Goal: Information Seeking & Learning: Learn about a topic

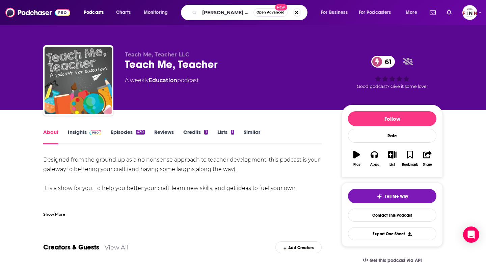
type input "[PERSON_NAME] and [PERSON_NAME]"
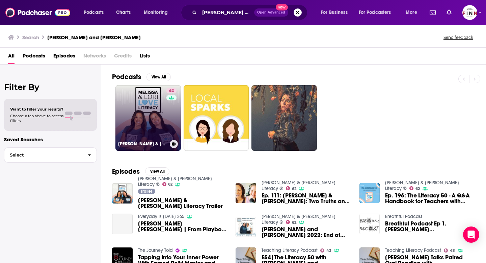
click at [155, 117] on link "62 Melissa & Lori Love Literacy ®" at bounding box center [149, 118] width 66 height 66
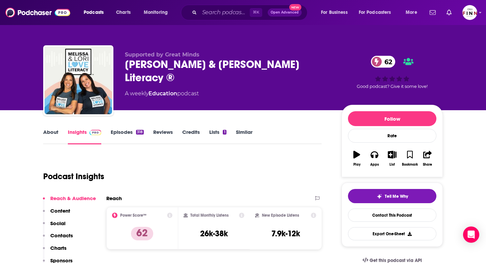
click at [55, 134] on link "About" at bounding box center [50, 137] width 15 height 16
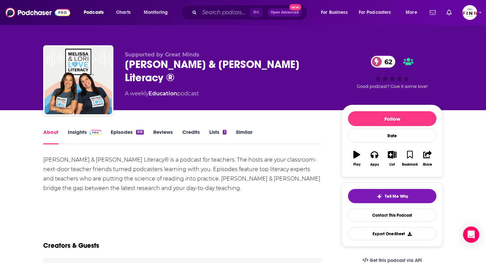
click at [127, 134] on link "Episodes 318" at bounding box center [127, 137] width 33 height 16
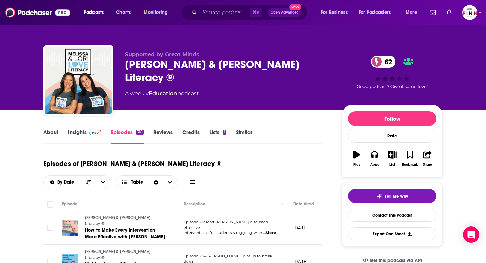
scroll to position [56, 0]
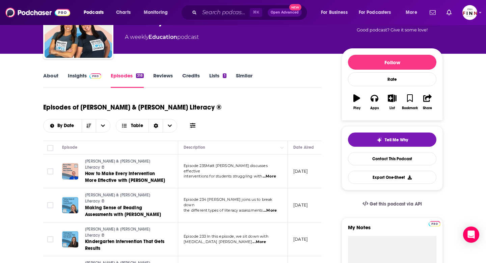
click at [78, 78] on link "Insights" at bounding box center [84, 80] width 33 height 16
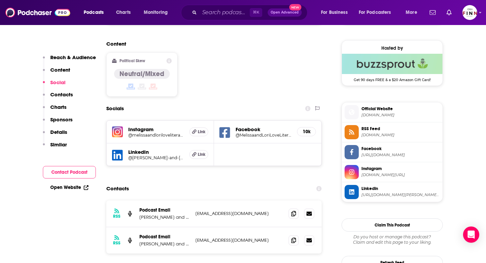
scroll to position [531, 0]
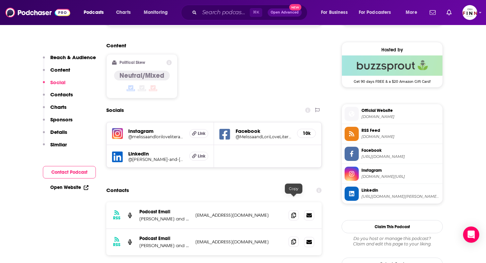
click at [295, 239] on icon at bounding box center [294, 241] width 5 height 5
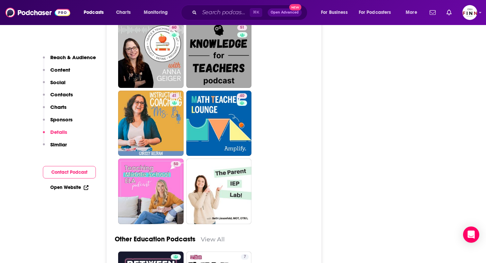
scroll to position [1814, 0]
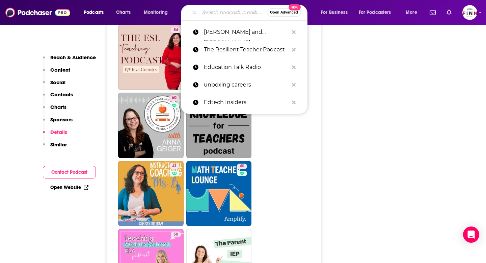
click at [211, 10] on input "Search podcasts, credits, & more..." at bounding box center [234, 12] width 68 height 11
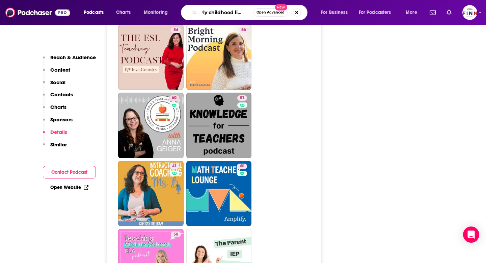
type input "early childhood literacy"
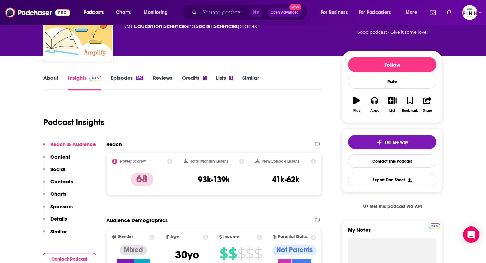
scroll to position [53, 0]
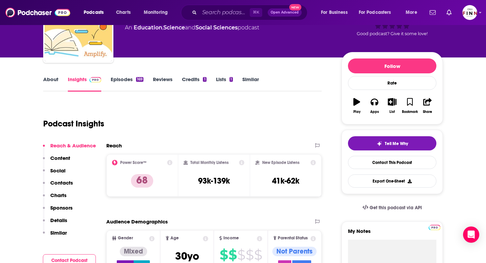
click at [118, 82] on link "Episodes 169" at bounding box center [127, 84] width 33 height 16
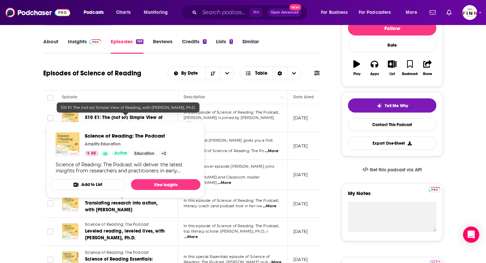
scroll to position [91, 0]
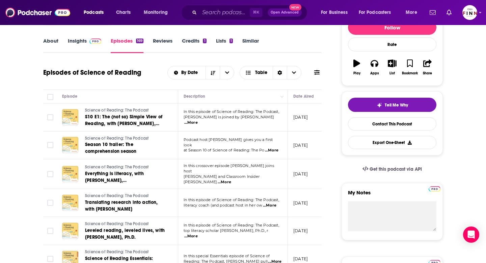
click at [198, 120] on span "...More" at bounding box center [191, 122] width 14 height 5
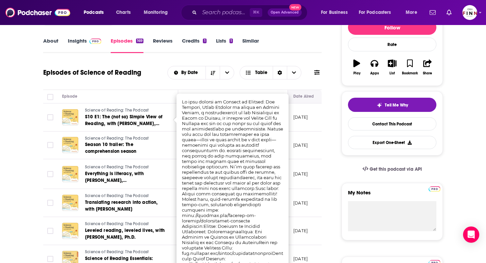
click at [293, 91] on th "Date Aired" at bounding box center [310, 97] width 44 height 14
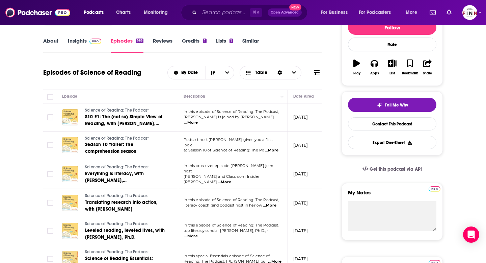
click at [273, 149] on span "...More" at bounding box center [272, 150] width 14 height 5
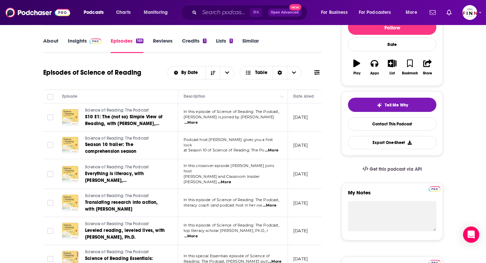
click at [231, 179] on span "...More" at bounding box center [225, 181] width 14 height 5
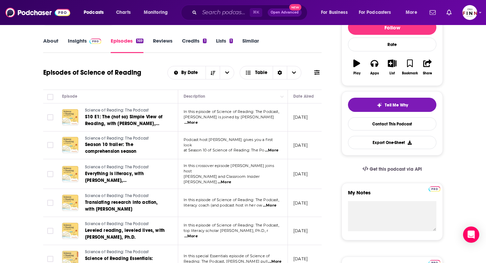
click at [270, 203] on span "...More" at bounding box center [270, 205] width 14 height 5
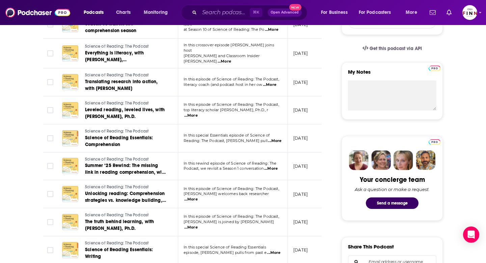
scroll to position [0, 0]
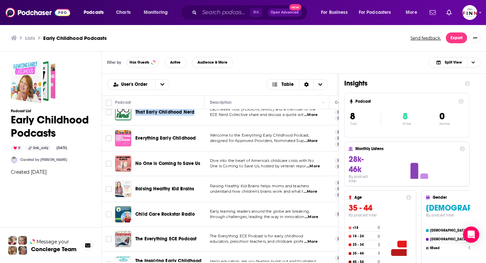
scroll to position [51, 0]
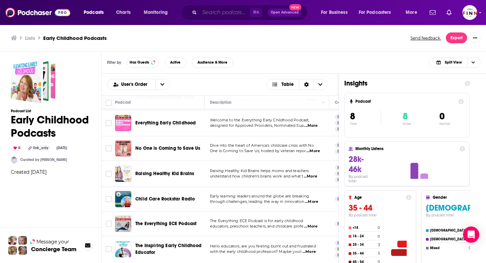
click at [221, 14] on input "Search podcasts, credits, & more..." at bounding box center [225, 12] width 50 height 11
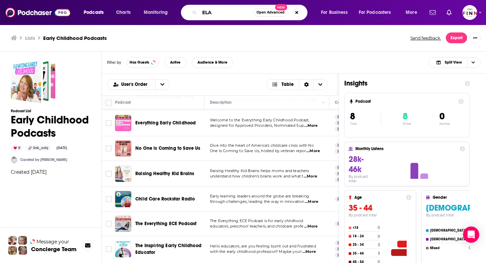
type input "ELA"
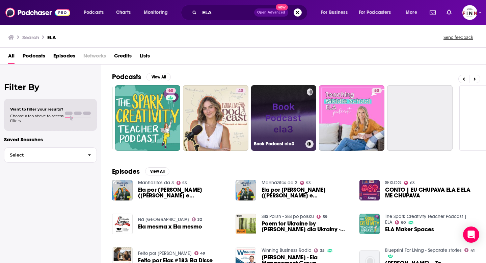
scroll to position [0, 246]
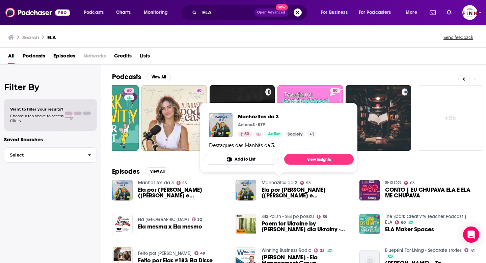
click at [442, 133] on link "+ 5k" at bounding box center [451, 118] width 66 height 66
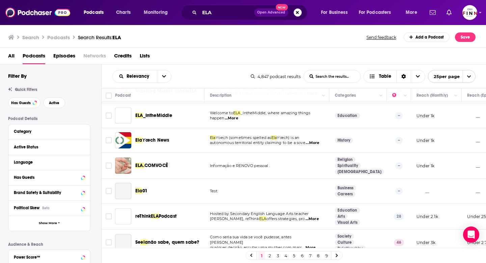
scroll to position [174, 0]
click at [57, 105] on button "Active" at bounding box center [54, 102] width 22 height 11
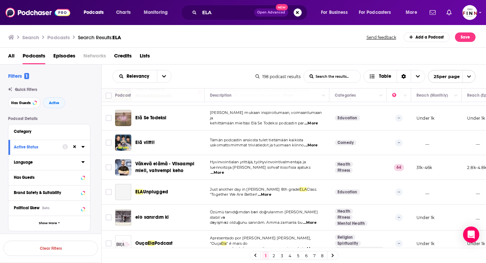
click at [73, 161] on div "Language" at bounding box center [45, 162] width 63 height 5
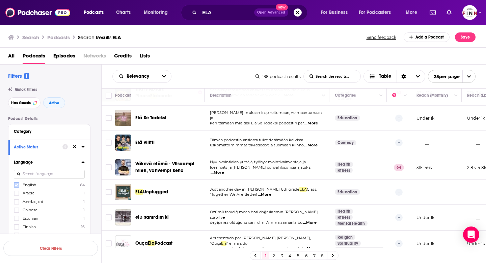
click at [17, 183] on icon at bounding box center [17, 185] width 4 height 4
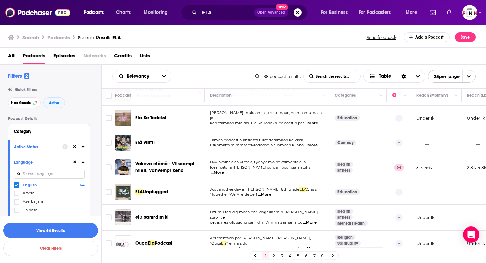
click at [62, 232] on button "View 64 Results" at bounding box center [50, 230] width 95 height 15
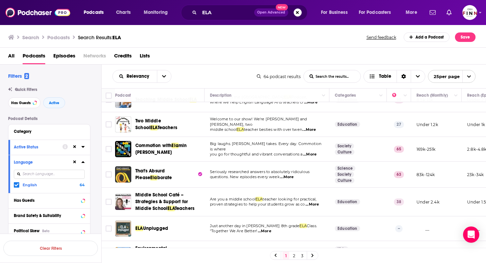
scroll to position [42, 0]
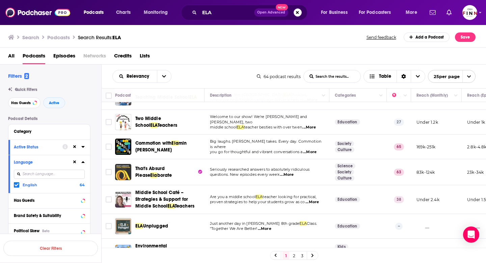
click at [254, 48] on div "All Podcasts Episodes Networks Credits Lists" at bounding box center [243, 56] width 487 height 17
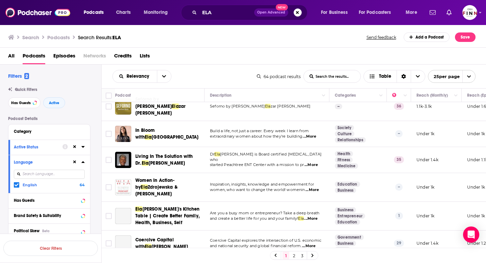
scroll to position [244, 0]
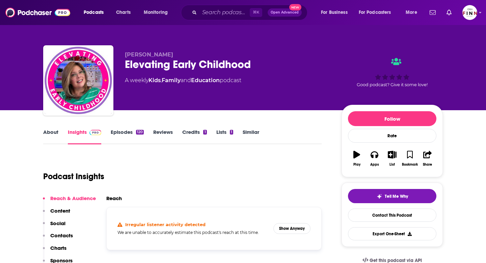
click at [121, 133] on link "Episodes 120" at bounding box center [127, 137] width 33 height 16
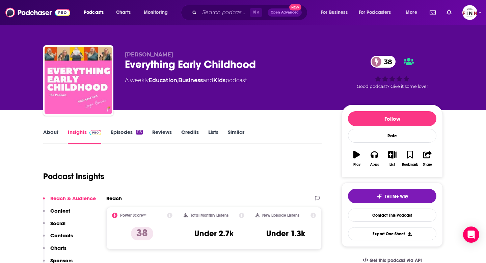
click at [123, 132] on link "Episodes 115" at bounding box center [127, 137] width 32 height 16
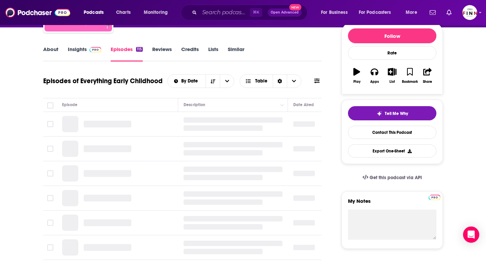
scroll to position [91, 0]
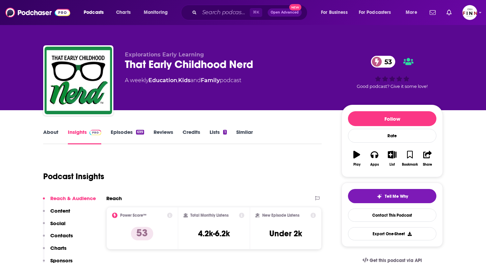
click at [53, 132] on link "About" at bounding box center [50, 137] width 15 height 16
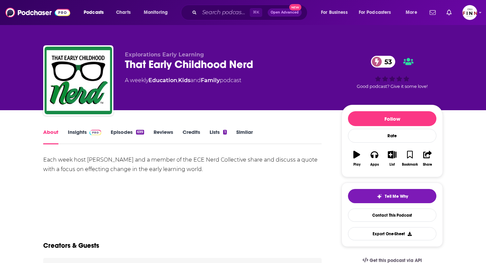
click at [116, 134] on link "Episodes 699" at bounding box center [127, 137] width 33 height 16
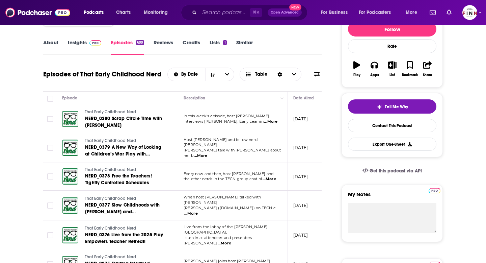
scroll to position [91, 0]
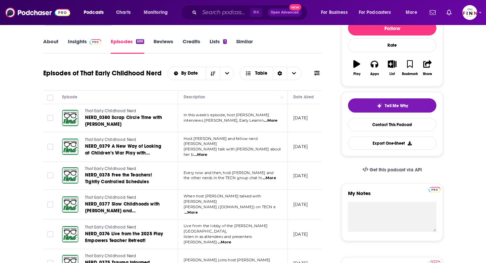
click at [274, 120] on span "...More" at bounding box center [271, 120] width 14 height 5
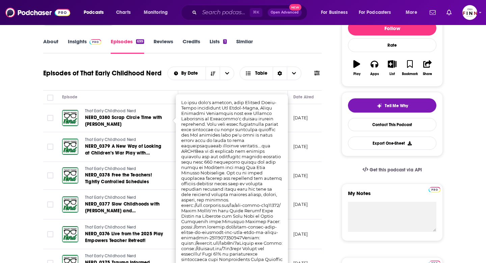
click at [321, 84] on div "Episodes of That Early Childhood Nerd By Date Table" at bounding box center [182, 78] width 279 height 26
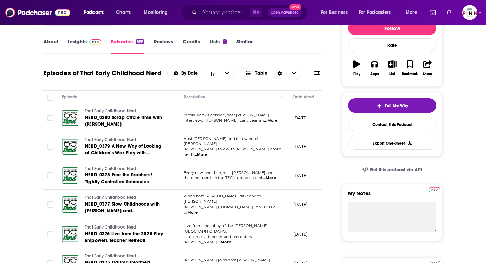
click at [207, 152] on span "...More" at bounding box center [201, 154] width 14 height 5
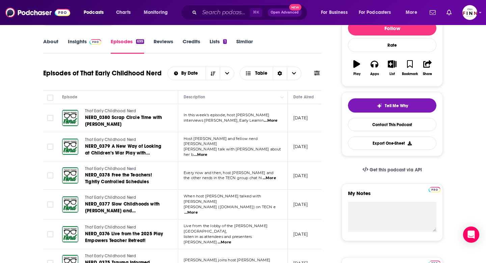
click at [267, 177] on span "...More" at bounding box center [270, 177] width 14 height 5
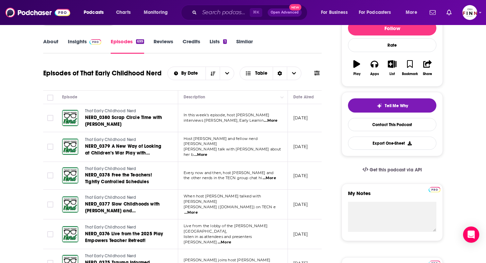
click at [198, 210] on span "...More" at bounding box center [191, 212] width 14 height 5
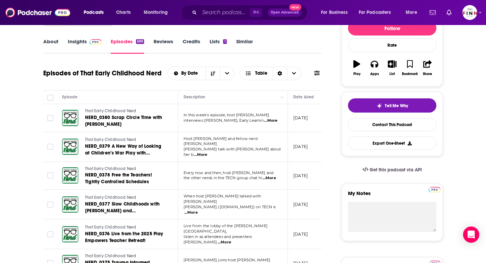
click at [198, 210] on span "...More" at bounding box center [191, 212] width 14 height 5
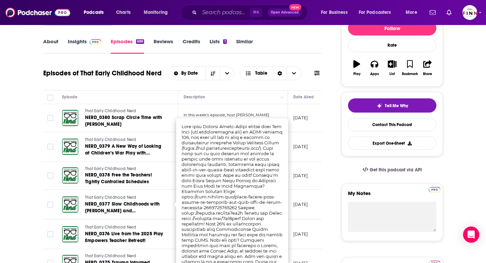
click at [317, 187] on td "September 3, 2025" at bounding box center [310, 176] width 44 height 28
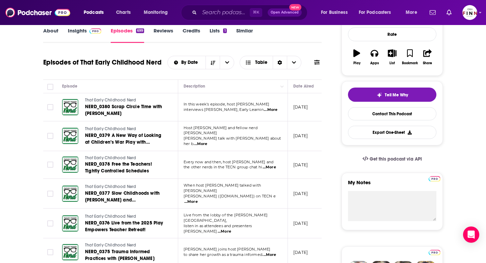
scroll to position [0, 0]
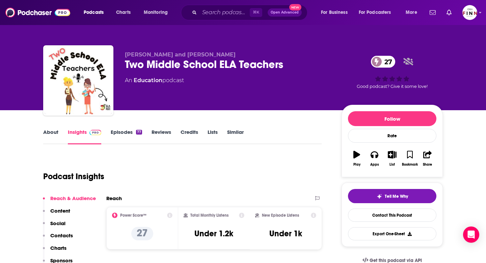
click at [125, 135] on link "Episodes 77" at bounding box center [126, 137] width 31 height 16
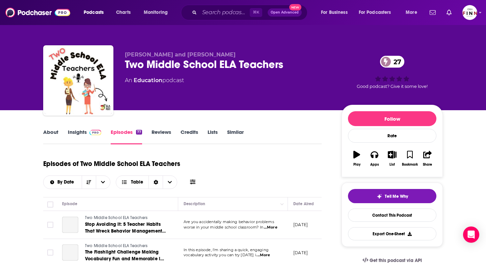
scroll to position [65, 0]
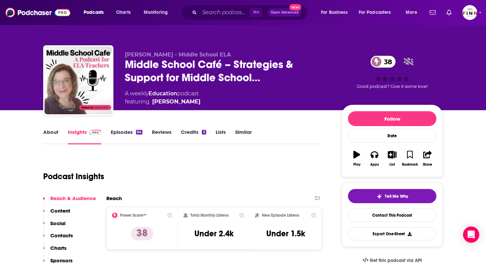
click at [122, 135] on link "Episodes 64" at bounding box center [127, 137] width 32 height 16
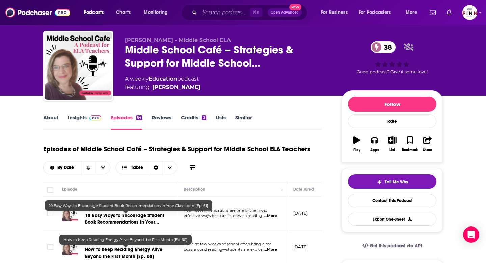
scroll to position [68, 0]
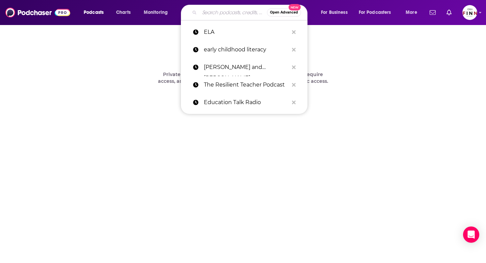
click at [231, 14] on input "Search podcasts, credits, & more..." at bounding box center [234, 12] width 68 height 11
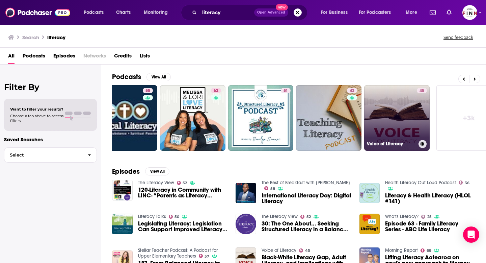
scroll to position [0, 246]
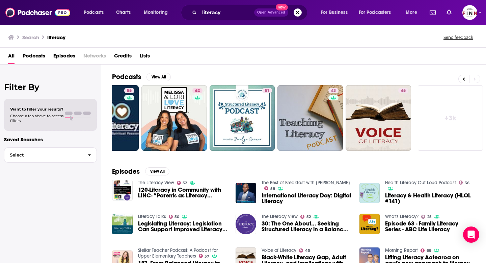
click at [459, 114] on link "+ 3k" at bounding box center [451, 118] width 66 height 66
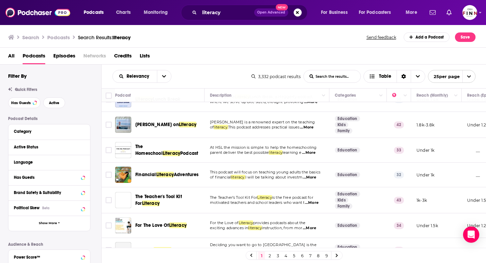
scroll to position [266, 0]
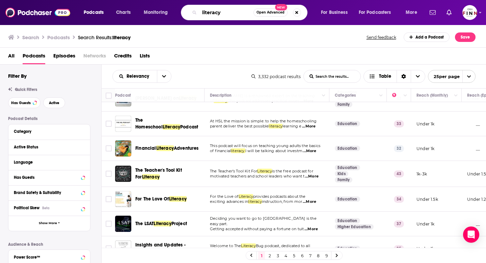
drag, startPoint x: 225, startPoint y: 14, endPoint x: 129, endPoint y: 7, distance: 96.2
click at [129, 7] on div "Podcasts Charts Monitoring literacy Open Advanced New For Business For Podcaste…" at bounding box center [251, 13] width 345 height 16
type input "how preschool teachers do it"
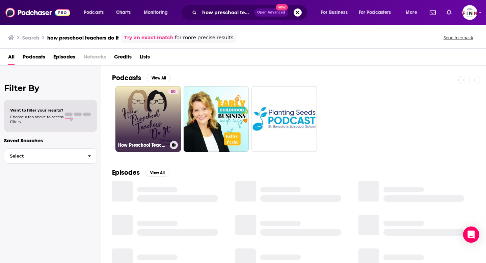
click at [152, 105] on link "50 How Preschool Teachers Do It" at bounding box center [149, 119] width 66 height 66
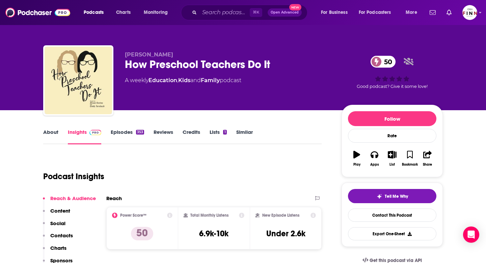
click at [126, 134] on link "Episodes 353" at bounding box center [127, 137] width 33 height 16
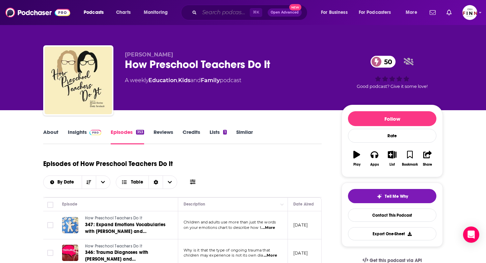
click at [217, 10] on input "Search podcasts, credits, & more..." at bounding box center [225, 12] width 50 height 11
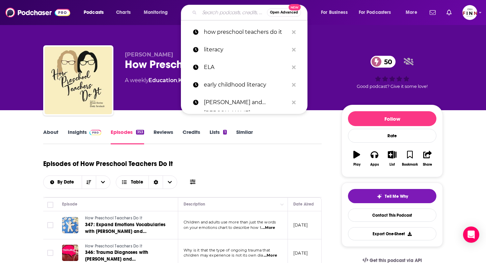
paste input "Learning Curve with Mr. Chazz"
type input "Learning Curve with Mr. Chazz"
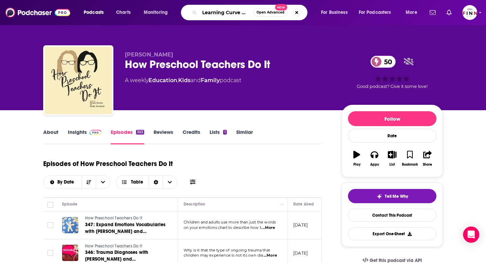
scroll to position [0, 27]
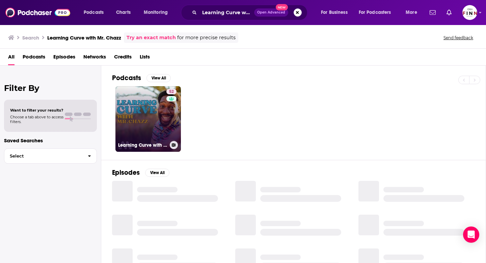
click at [144, 118] on link "52 Learning Curve with Mr. Chazz" at bounding box center [149, 119] width 66 height 66
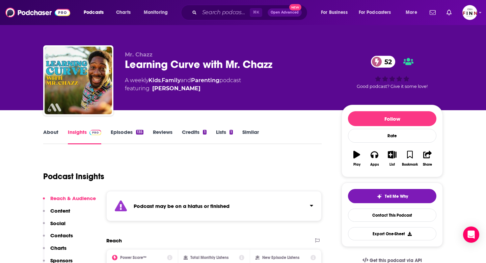
click at [118, 134] on link "Episodes 135" at bounding box center [127, 137] width 33 height 16
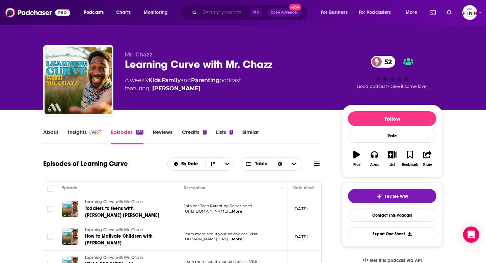
click at [227, 12] on input "Search podcasts, credits, & more..." at bounding box center [225, 12] width 50 height 11
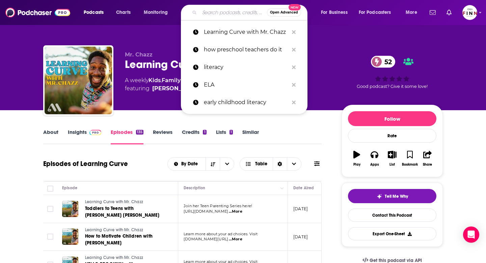
paste input "The Play Based Learning Podcast"
type input "The Play Based Learning Podcast"
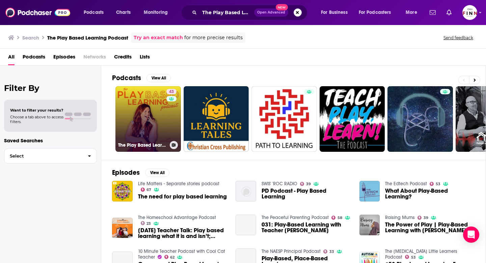
click at [165, 117] on link "43 The Play Based Learning Podcast" at bounding box center [149, 119] width 66 height 66
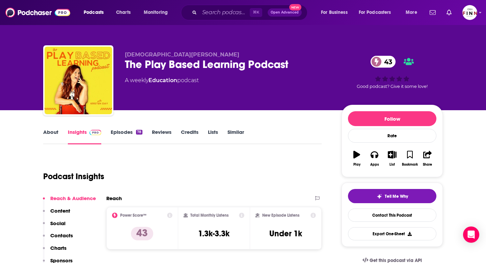
click at [124, 131] on link "Episodes 78" at bounding box center [127, 137] width 32 height 16
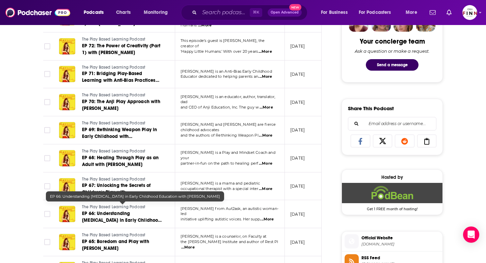
scroll to position [350, 0]
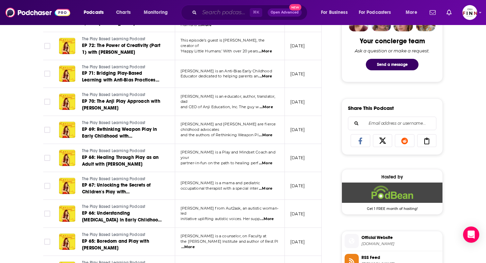
click at [212, 13] on input "Search podcasts, credits, & more..." at bounding box center [225, 12] width 50 height 11
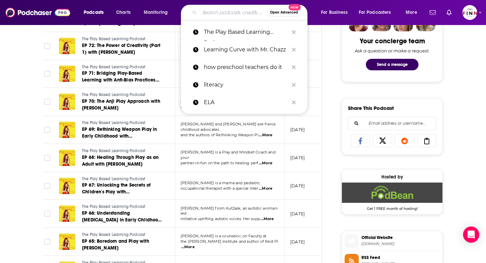
paste input "Good inside with Dr Becky"
type input "Good inside with Dr Becky"
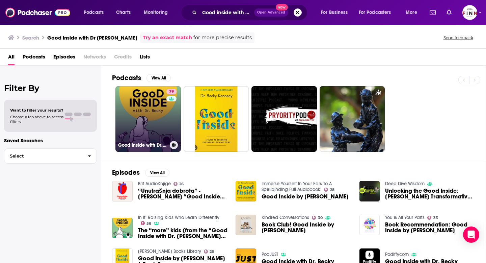
click at [146, 114] on link "79 Good Inside with Dr. Becky" at bounding box center [149, 119] width 66 height 66
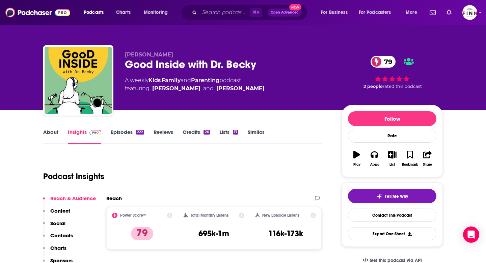
click at [121, 135] on link "Episodes 222" at bounding box center [127, 137] width 33 height 16
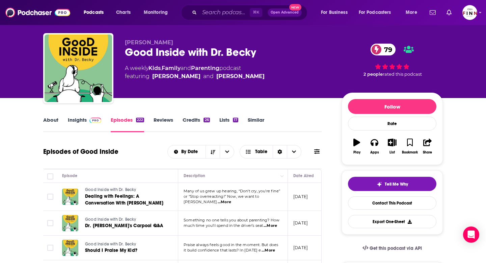
scroll to position [80, 0]
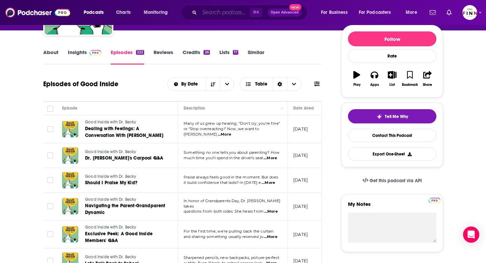
click at [228, 11] on input "Search podcasts, credits, & more..." at bounding box center [225, 12] width 50 height 11
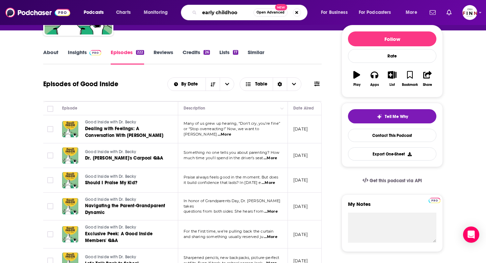
type input "early childhood"
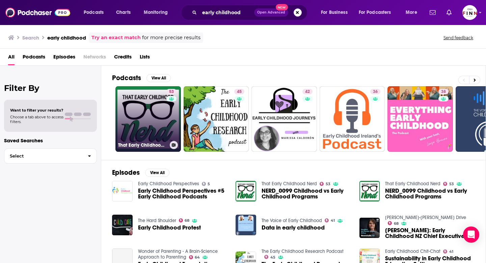
click at [148, 137] on link "53 That Early Childhood Nerd" at bounding box center [149, 119] width 66 height 66
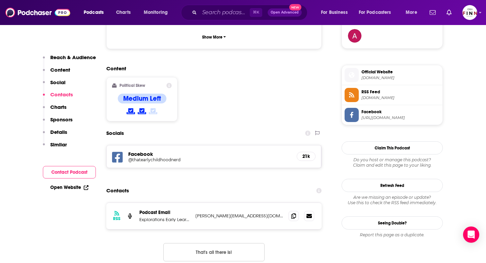
scroll to position [610, 0]
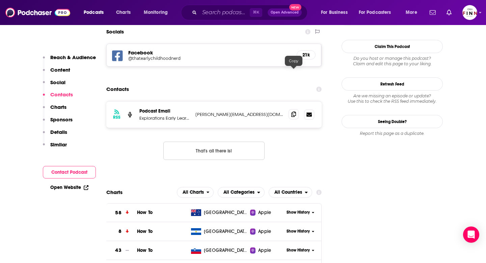
click at [294, 111] on icon at bounding box center [294, 113] width 5 height 5
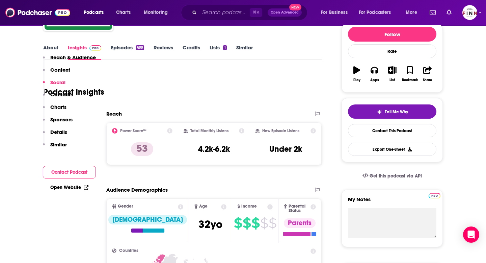
scroll to position [0, 0]
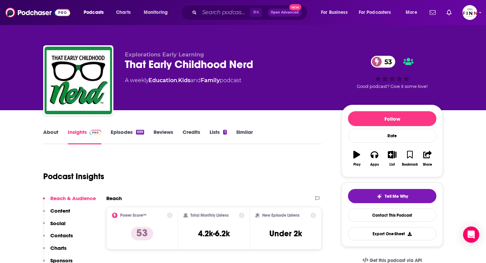
click at [132, 131] on link "Episodes 699" at bounding box center [127, 137] width 33 height 16
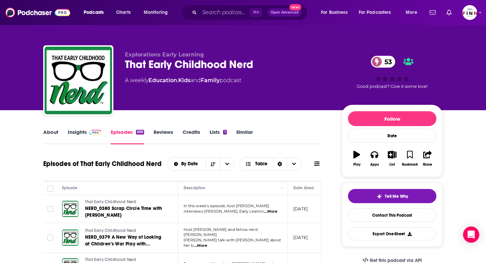
click at [272, 211] on span "...More" at bounding box center [271, 211] width 14 height 5
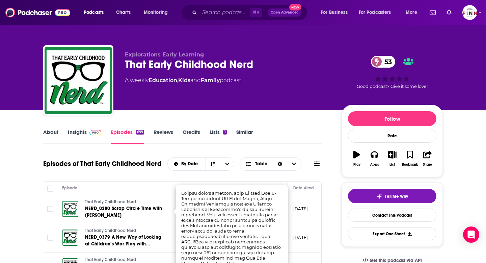
click at [81, 206] on div "That Early Childhood Nerd NERD_0380 Scrap Circle Time with Amy Reyes-Hauff" at bounding box center [114, 209] width 104 height 20
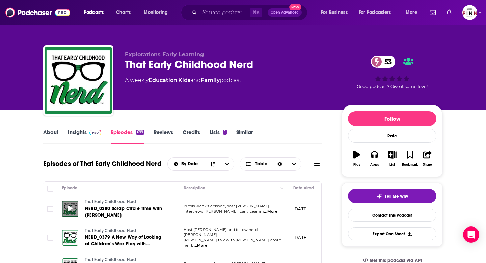
click at [68, 207] on div at bounding box center [70, 209] width 16 height 16
click at [358, 154] on icon "button" at bounding box center [357, 154] width 7 height 7
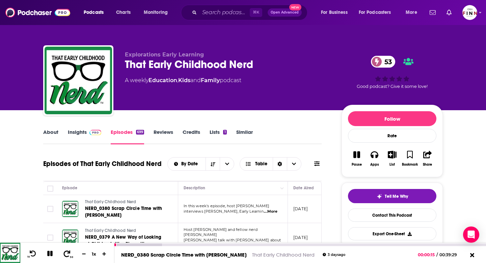
click at [69, 251] on icon at bounding box center [67, 253] width 8 height 7
click at [69, 250] on icon at bounding box center [67, 253] width 8 height 7
click at [51, 254] on icon at bounding box center [49, 253] width 5 height 5
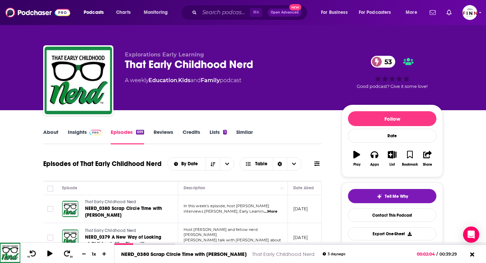
click at [70, 140] on link "Insights" at bounding box center [84, 137] width 33 height 16
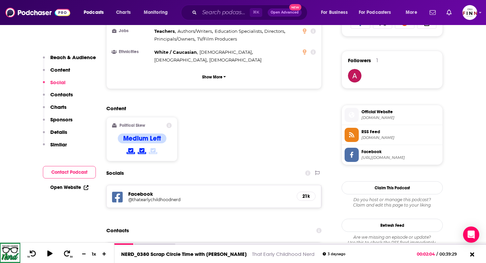
scroll to position [537, 0]
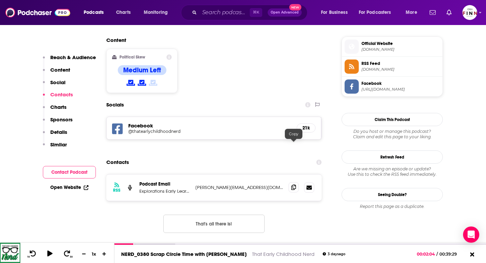
click at [296, 182] on span at bounding box center [294, 187] width 10 height 10
click at [219, 13] on input "Search podcasts, credits, & more..." at bounding box center [225, 12] width 50 height 11
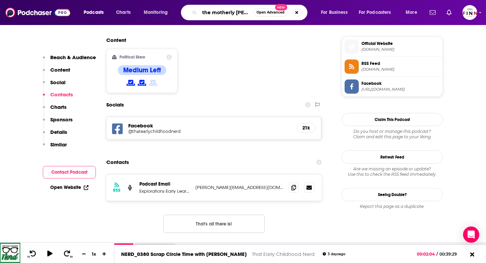
scroll to position [0, 6]
type input "the motherly podcast"
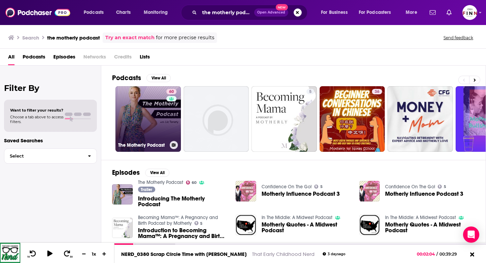
click at [158, 126] on link "60 The Motherly Podcast" at bounding box center [149, 119] width 66 height 66
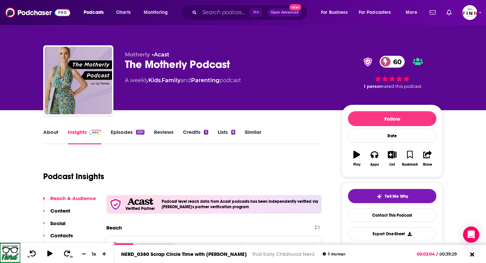
click at [126, 129] on link "Episodes 220" at bounding box center [128, 137] width 34 height 16
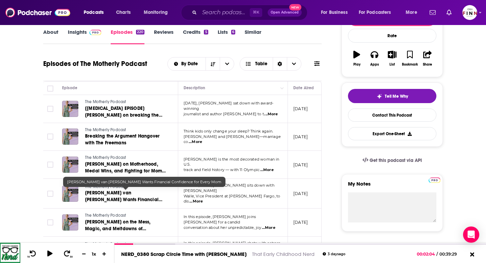
scroll to position [106, 0]
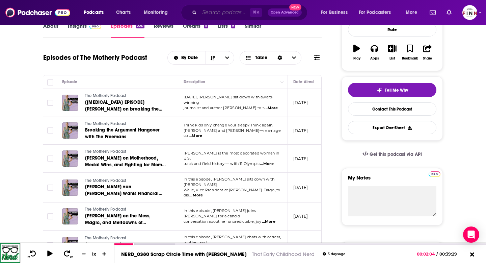
click at [228, 15] on input "Search podcasts, credits, & more..." at bounding box center [225, 12] width 50 height 11
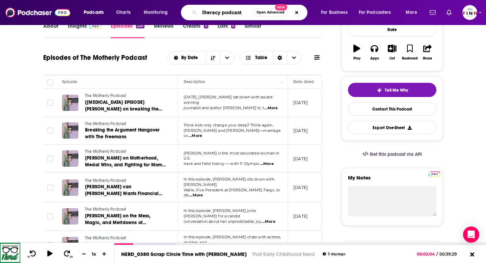
type input "literacy podcasts"
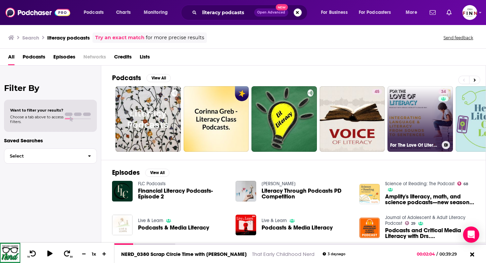
click at [429, 122] on link "34 For The Love Of Literacy" at bounding box center [421, 119] width 66 height 66
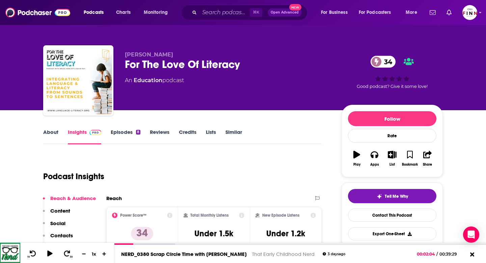
click at [120, 136] on link "Episodes 8" at bounding box center [126, 137] width 30 height 16
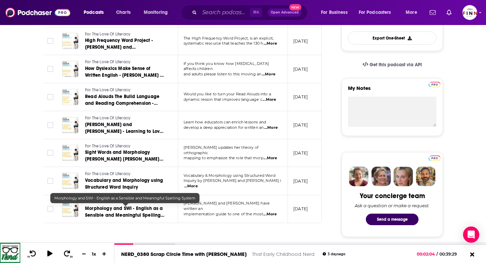
scroll to position [203, 0]
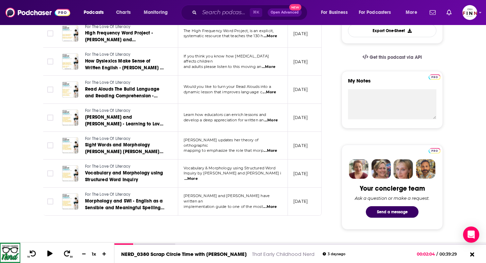
click at [270, 149] on span "...More" at bounding box center [271, 150] width 14 height 5
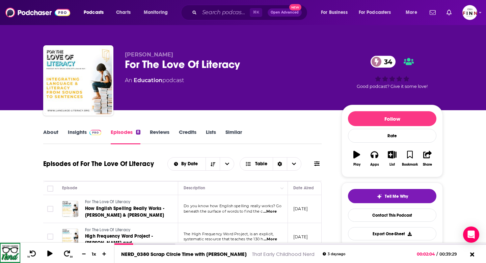
click at [51, 129] on link "About" at bounding box center [50, 137] width 15 height 16
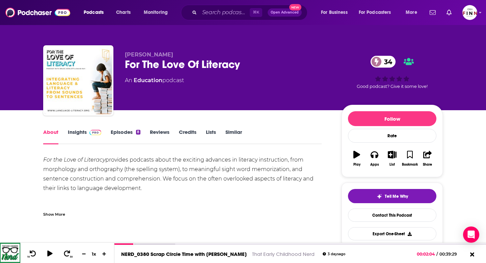
click at [78, 130] on link "Insights" at bounding box center [84, 137] width 33 height 16
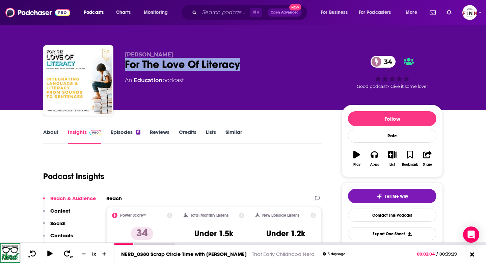
drag, startPoint x: 241, startPoint y: 61, endPoint x: 127, endPoint y: 60, distance: 113.8
click at [127, 60] on div "For The Love Of Literacy 34" at bounding box center [228, 64] width 206 height 13
copy h2 "For The Love Of Literacy"
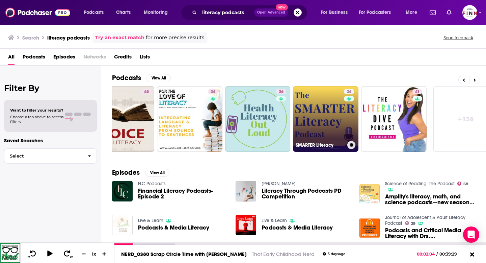
scroll to position [0, 246]
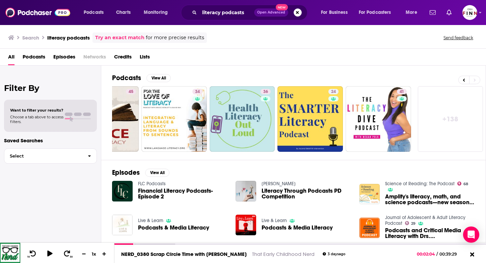
click at [442, 116] on link "+ 138" at bounding box center [451, 119] width 66 height 66
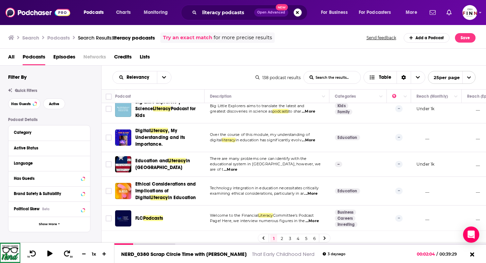
scroll to position [507, 0]
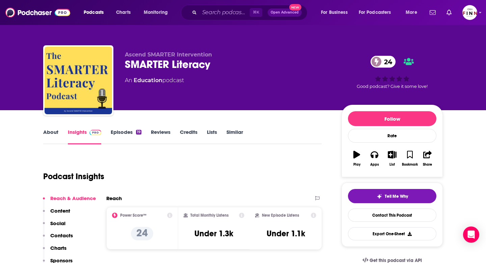
click at [125, 130] on link "Episodes 19" at bounding box center [126, 137] width 31 height 16
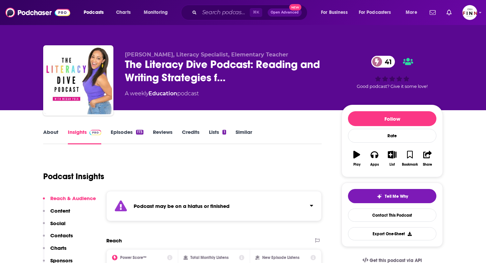
click at [131, 133] on link "Episodes 173" at bounding box center [127, 137] width 33 height 16
